Goal: Task Accomplishment & Management: Use online tool/utility

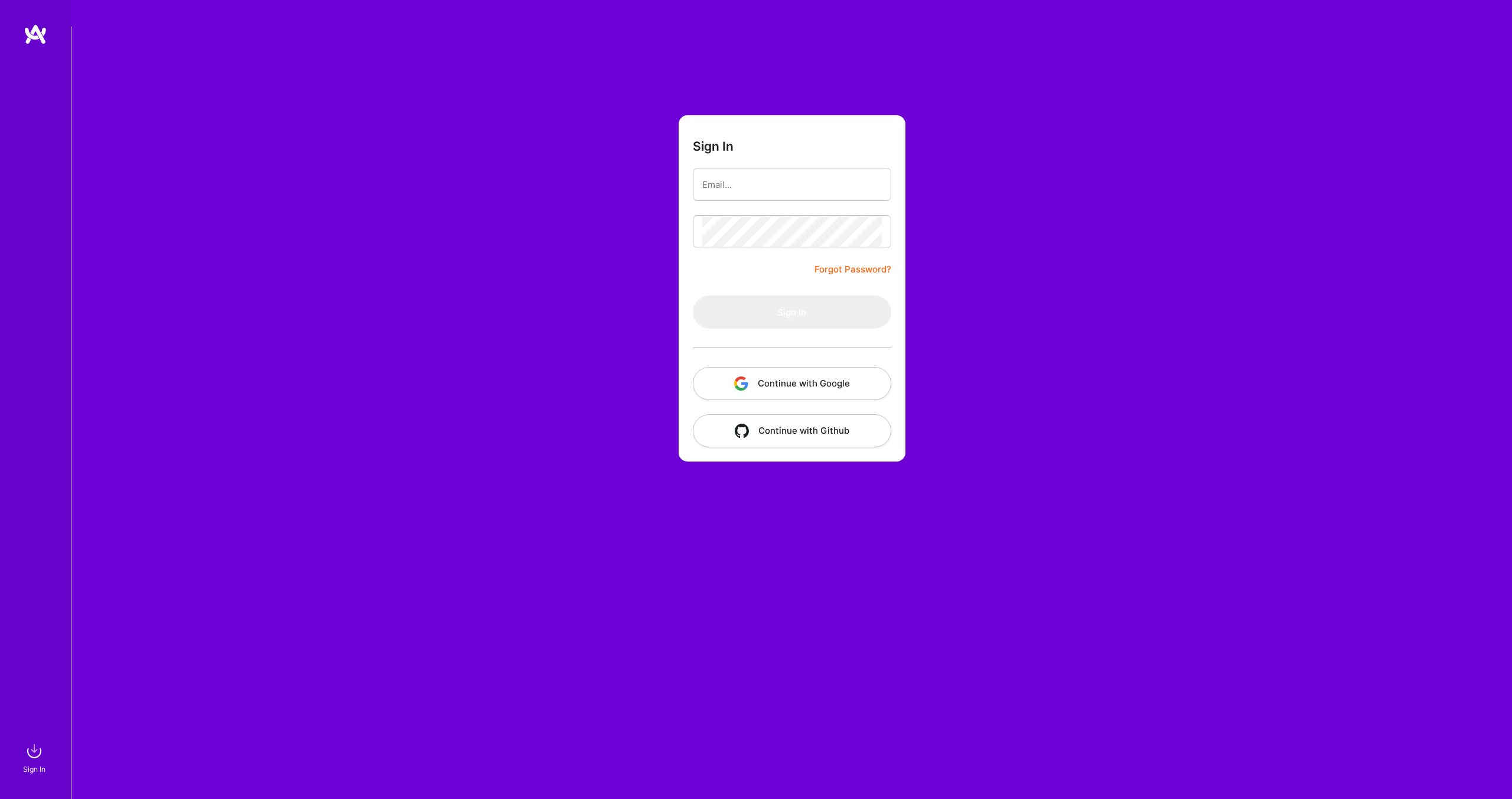
click at [783, 367] on button "Continue with Google" at bounding box center [791, 383] width 199 height 33
click at [0, 26] on div "Sign In Close Show all notifications Show unread notifications only Sign In For…" at bounding box center [756, 423] width 1512 height 792
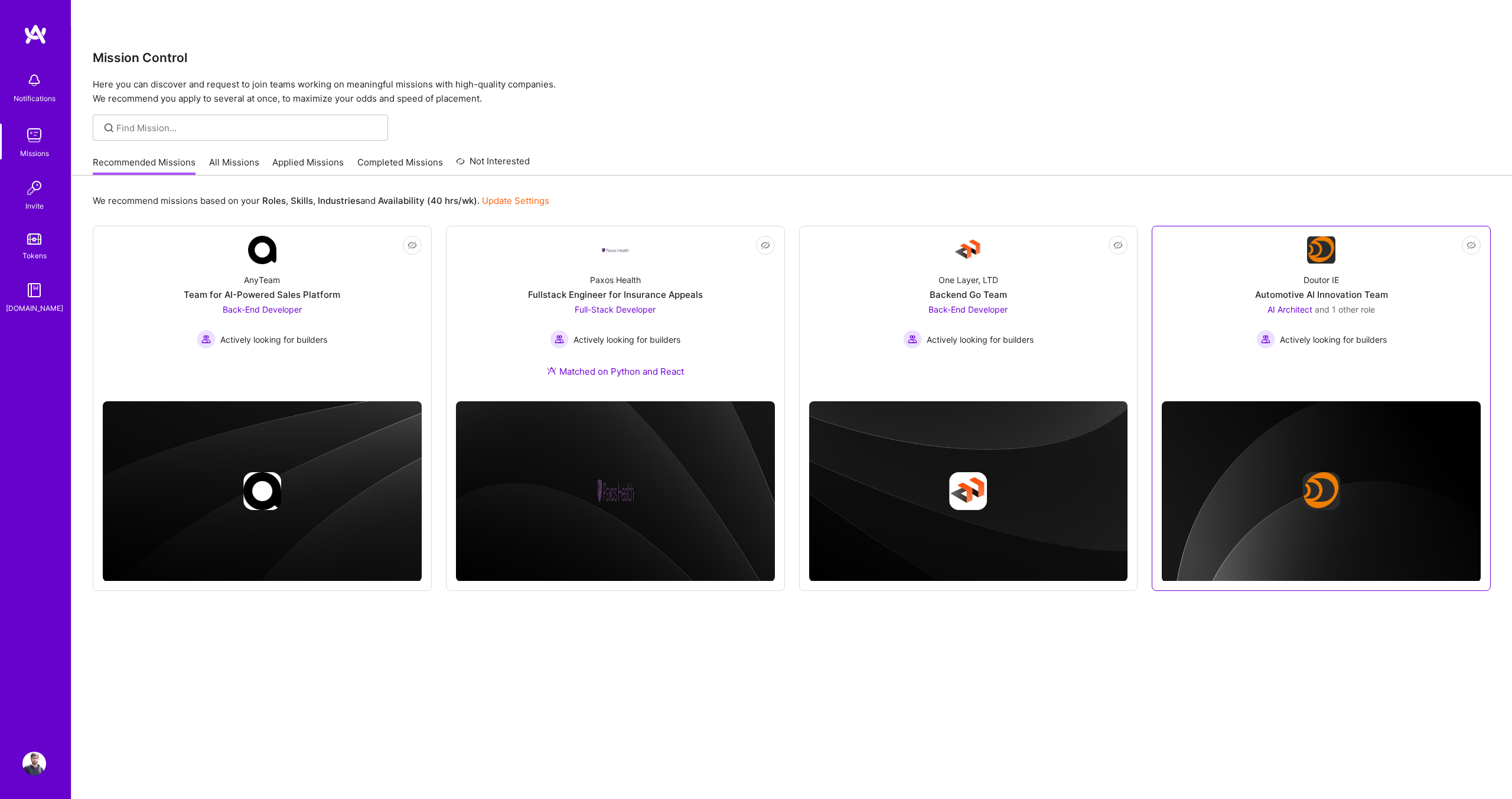
click at [1295, 304] on span "AI Architect" at bounding box center [1290, 309] width 45 height 10
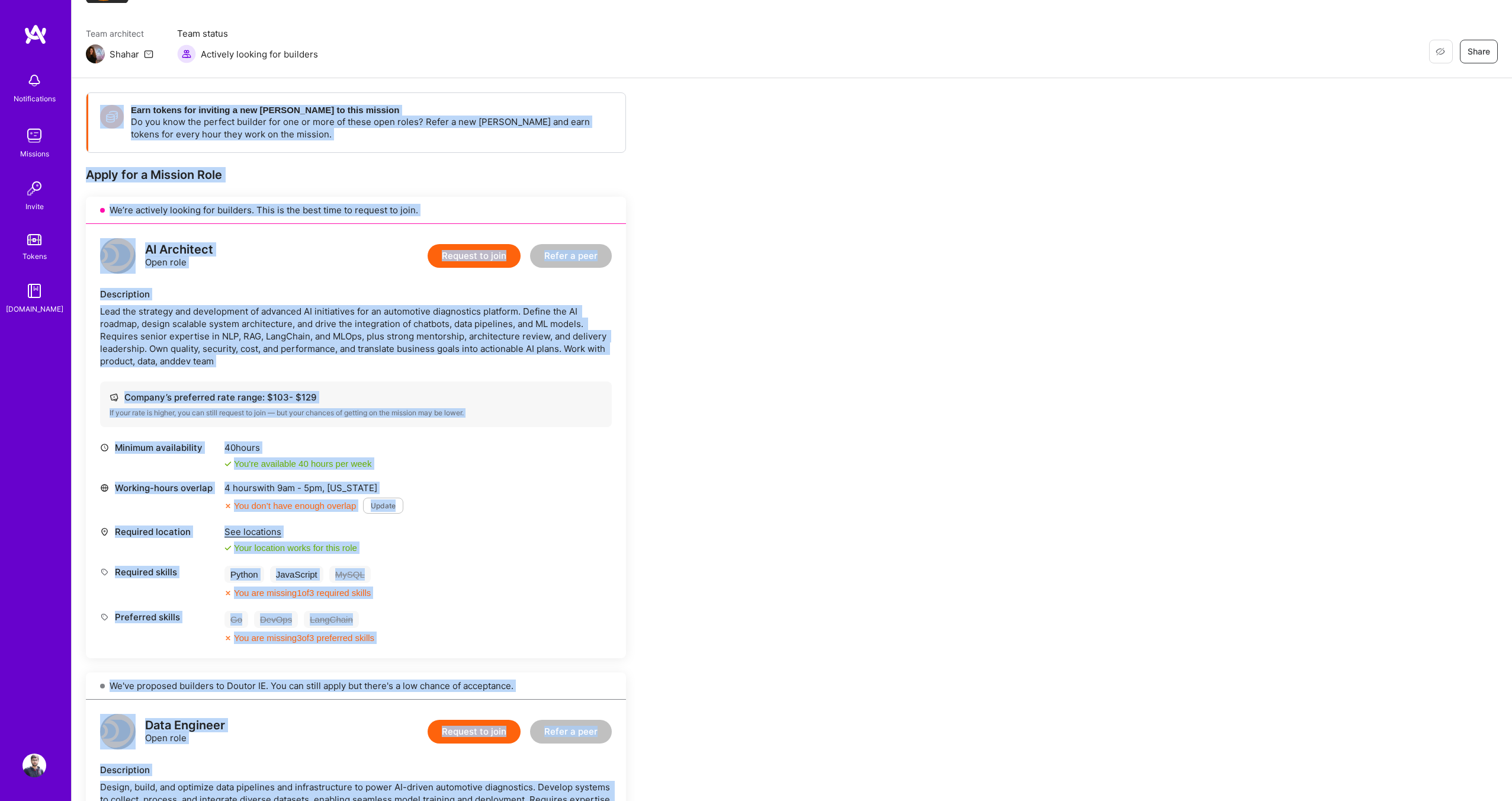
scroll to position [21, 0]
